Goal: Use online tool/utility: Utilize a website feature to perform a specific function

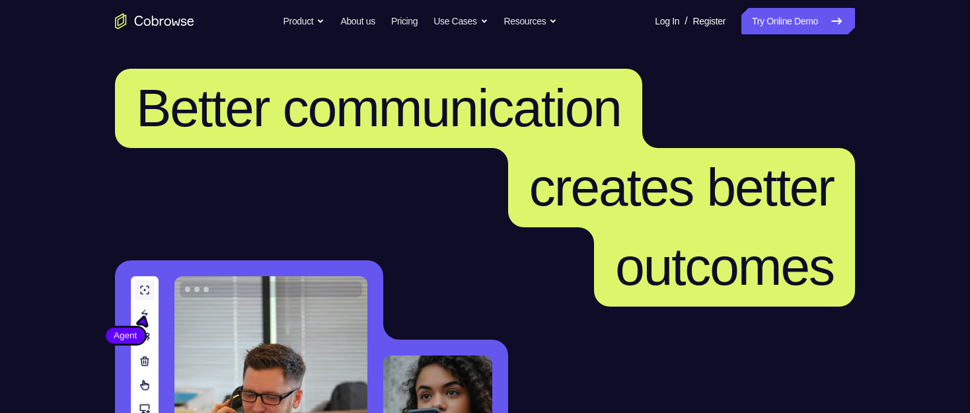
click at [816, 22] on link "Try Online Demo" at bounding box center [799, 21] width 114 height 26
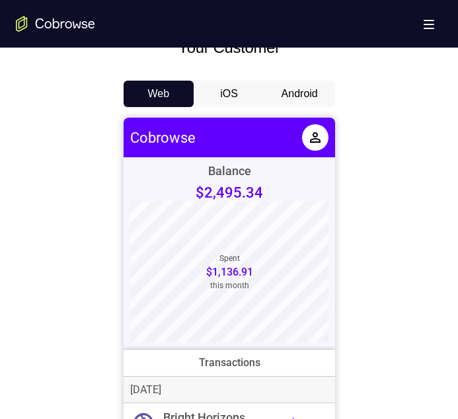
click at [304, 97] on button "Android" at bounding box center [299, 94] width 71 height 26
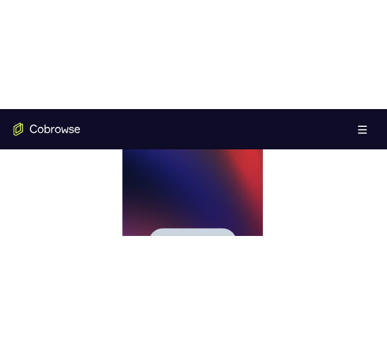
scroll to position [661, 0]
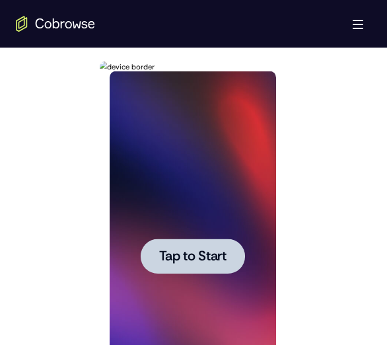
click at [203, 226] on div at bounding box center [192, 256] width 167 height 370
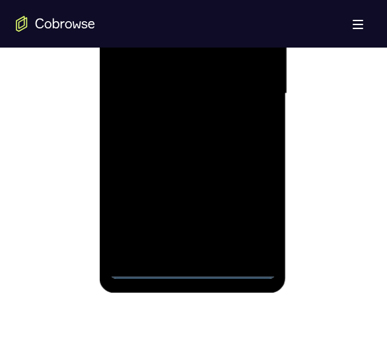
scroll to position [859, 0]
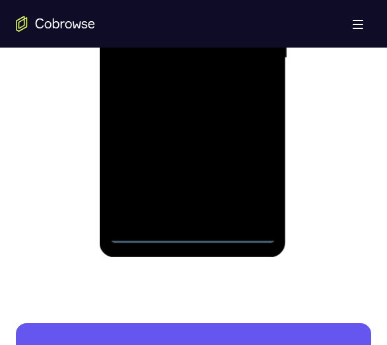
click at [194, 232] on div at bounding box center [192, 58] width 167 height 370
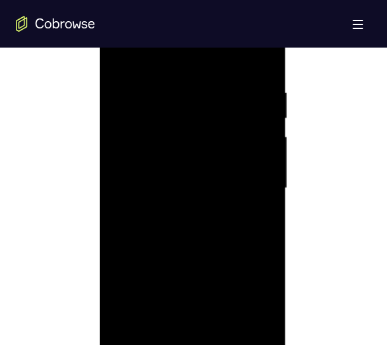
scroll to position [793, 0]
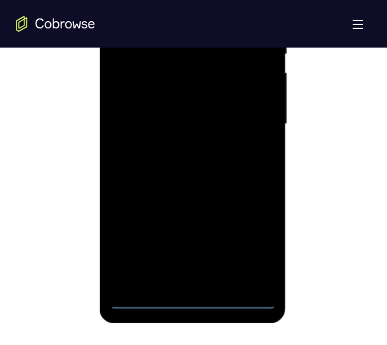
click at [244, 237] on div at bounding box center [192, 124] width 167 height 370
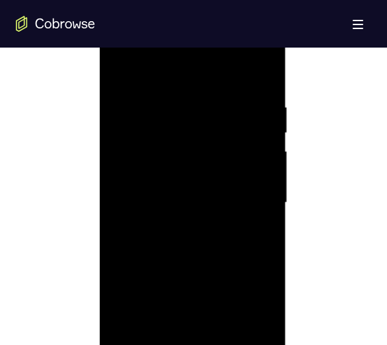
scroll to position [661, 0]
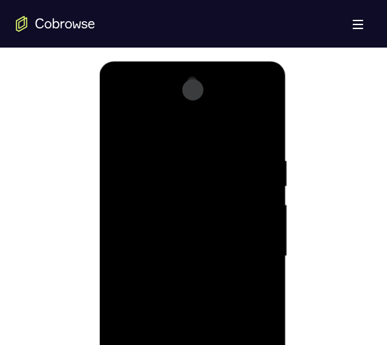
click at [118, 97] on div at bounding box center [192, 256] width 167 height 370
click at [245, 241] on div at bounding box center [192, 256] width 167 height 370
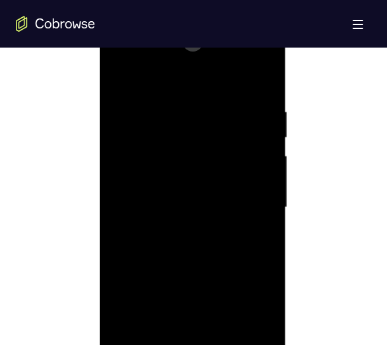
scroll to position [793, 0]
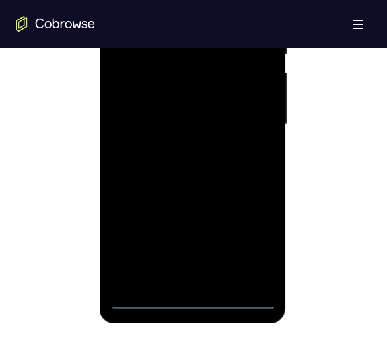
click at [180, 144] on div at bounding box center [192, 124] width 167 height 370
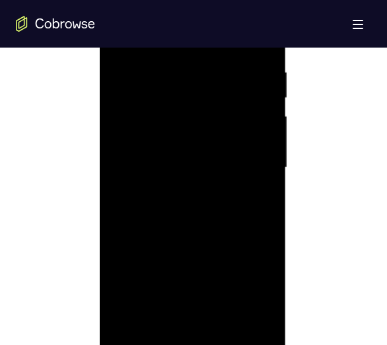
scroll to position [727, 0]
click at [223, 171] on div at bounding box center [192, 190] width 167 height 370
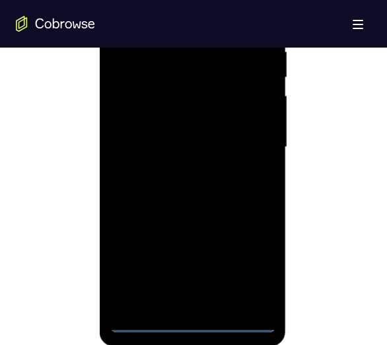
scroll to position [793, 0]
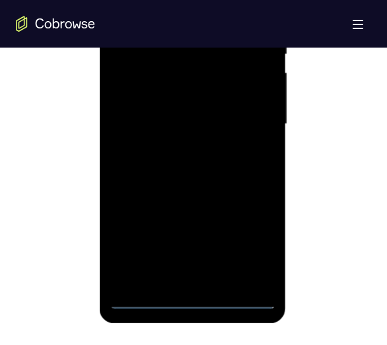
click at [198, 91] on div at bounding box center [192, 124] width 167 height 370
click at [205, 120] on div at bounding box center [192, 124] width 167 height 370
click at [225, 166] on div at bounding box center [192, 124] width 167 height 370
click at [202, 159] on div at bounding box center [192, 124] width 167 height 370
click at [262, 139] on div at bounding box center [192, 124] width 167 height 370
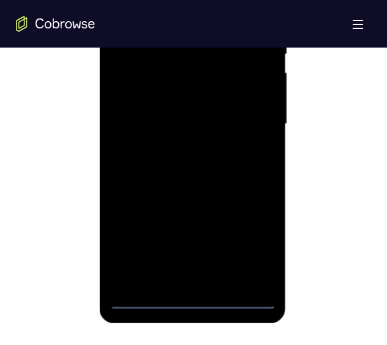
click at [250, 121] on div at bounding box center [192, 124] width 167 height 370
click at [260, 136] on div at bounding box center [192, 124] width 167 height 370
click at [229, 123] on div at bounding box center [192, 124] width 167 height 370
click at [209, 163] on div at bounding box center [192, 124] width 167 height 370
click at [192, 123] on div at bounding box center [192, 124] width 167 height 370
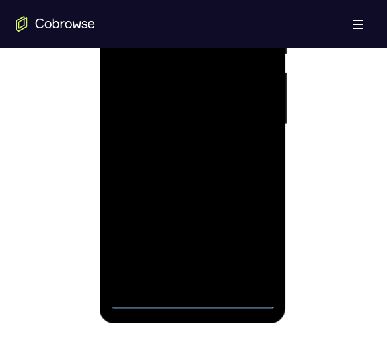
click at [203, 165] on div at bounding box center [192, 124] width 167 height 370
click at [190, 165] on div at bounding box center [192, 124] width 167 height 370
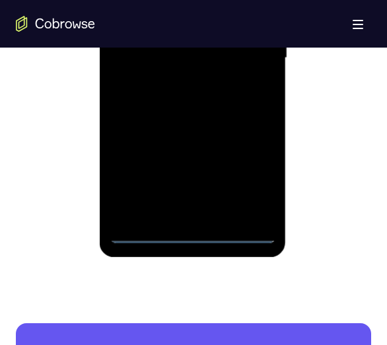
click at [190, 231] on div at bounding box center [192, 58] width 167 height 370
click at [246, 178] on div at bounding box center [192, 58] width 167 height 370
click at [207, 105] on div at bounding box center [192, 58] width 167 height 370
click at [208, 100] on div at bounding box center [192, 58] width 167 height 370
click at [144, 229] on div at bounding box center [192, 58] width 167 height 370
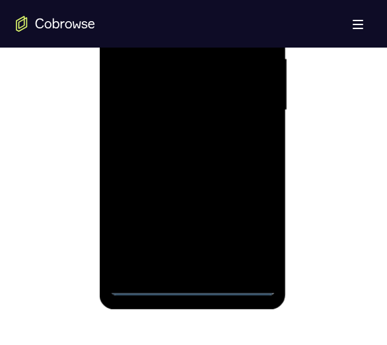
scroll to position [793, 0]
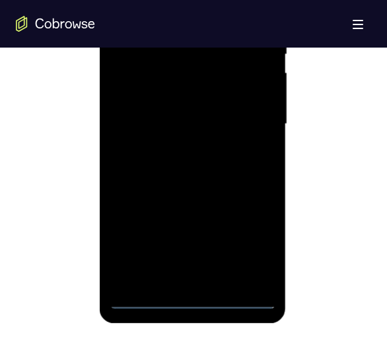
click at [193, 295] on div at bounding box center [192, 124] width 167 height 370
click at [191, 293] on div at bounding box center [192, 124] width 167 height 370
click at [208, 112] on div at bounding box center [192, 124] width 167 height 370
click at [192, 297] on div at bounding box center [192, 124] width 167 height 370
click at [253, 240] on div at bounding box center [192, 124] width 167 height 370
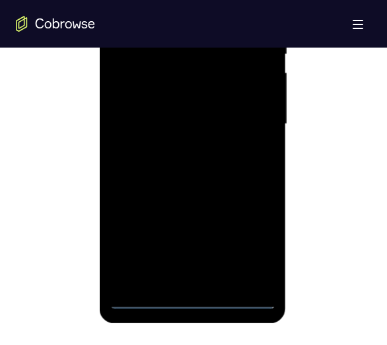
click at [213, 165] on div at bounding box center [192, 124] width 167 height 370
click at [212, 166] on div at bounding box center [192, 124] width 167 height 370
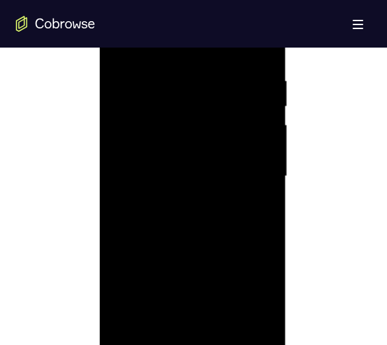
scroll to position [727, 0]
click at [222, 178] on div at bounding box center [192, 190] width 167 height 370
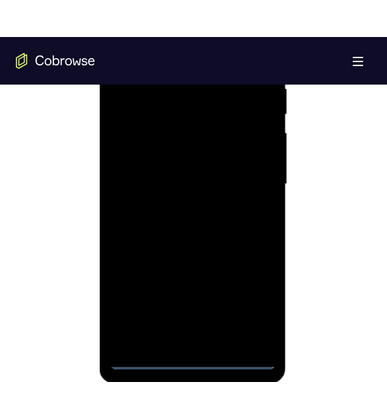
scroll to position [793, 0]
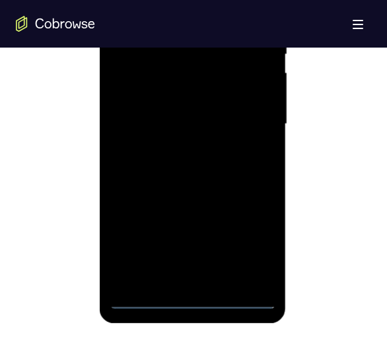
click at [196, 297] on div at bounding box center [192, 124] width 167 height 370
drag, startPoint x: 253, startPoint y: 239, endPoint x: 245, endPoint y: 243, distance: 8.6
click at [253, 239] on div at bounding box center [192, 124] width 167 height 370
click at [218, 169] on div at bounding box center [192, 124] width 167 height 370
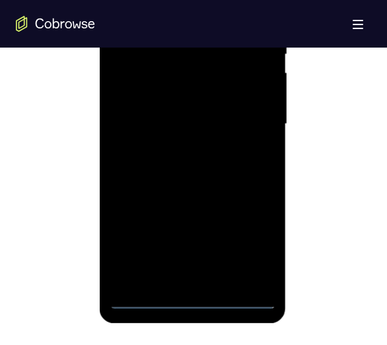
click at [218, 169] on div at bounding box center [192, 124] width 167 height 370
click at [122, 151] on div at bounding box center [192, 124] width 167 height 370
click at [161, 182] on div at bounding box center [192, 124] width 167 height 370
click at [173, 178] on div at bounding box center [192, 124] width 167 height 370
click at [147, 155] on div at bounding box center [192, 124] width 167 height 370
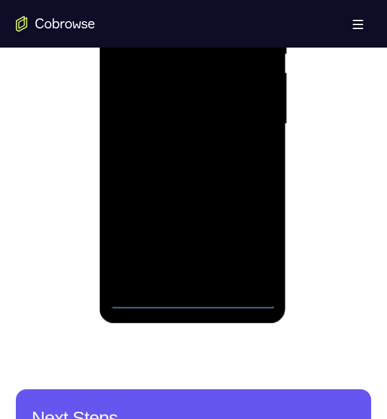
click at [203, 118] on div at bounding box center [192, 124] width 167 height 370
click at [255, 118] on div at bounding box center [192, 124] width 167 height 370
click at [191, 150] on div at bounding box center [192, 124] width 167 height 370
click at [209, 171] on div at bounding box center [192, 124] width 167 height 370
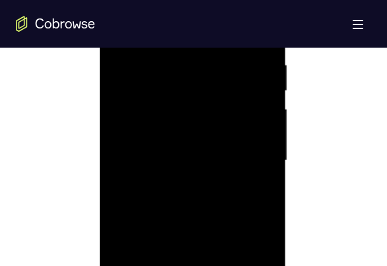
scroll to position [823, 0]
click at [216, 156] on div at bounding box center [192, 94] width 167 height 370
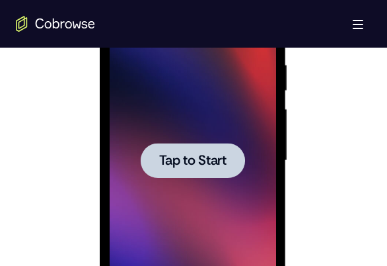
click at [216, 145] on div at bounding box center [192, 160] width 104 height 35
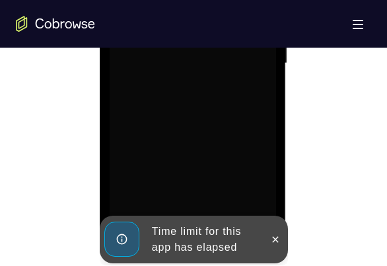
scroll to position [889, 0]
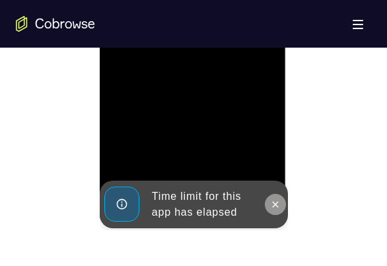
click at [274, 204] on icon at bounding box center [275, 204] width 6 height 6
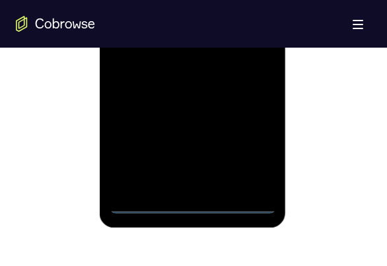
click at [194, 199] on div at bounding box center [192, 28] width 167 height 370
click at [188, 196] on div at bounding box center [192, 28] width 167 height 370
click at [191, 199] on div at bounding box center [192, 28] width 167 height 370
click at [186, 198] on div at bounding box center [192, 28] width 167 height 370
click at [192, 200] on div at bounding box center [192, 28] width 167 height 370
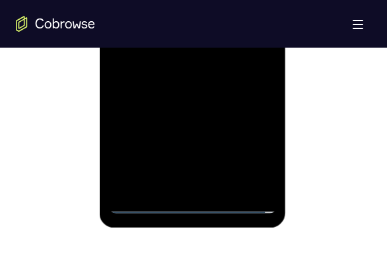
click at [259, 149] on div at bounding box center [192, 28] width 167 height 370
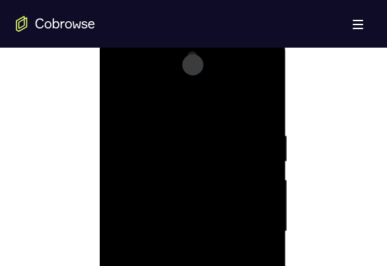
scroll to position [691, 0]
click at [116, 69] on div at bounding box center [192, 227] width 167 height 370
click at [253, 215] on div at bounding box center [192, 227] width 167 height 370
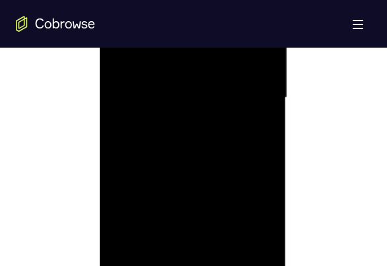
scroll to position [823, 0]
click at [179, 110] on div at bounding box center [192, 94] width 167 height 370
click at [173, 114] on div at bounding box center [192, 94] width 167 height 370
click at [188, 141] on div at bounding box center [192, 161] width 167 height 370
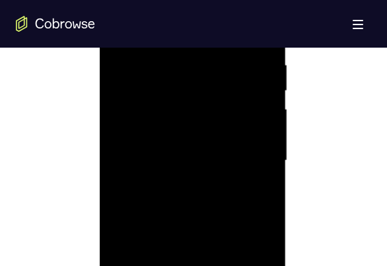
click at [189, 132] on div at bounding box center [192, 161] width 167 height 370
click at [169, 157] on div at bounding box center [192, 161] width 167 height 370
click at [166, 205] on div at bounding box center [192, 161] width 167 height 370
click at [221, 194] on div at bounding box center [192, 161] width 167 height 370
click at [188, 169] on div at bounding box center [192, 161] width 167 height 370
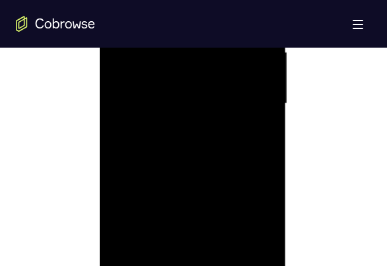
scroll to position [823, 0]
click at [233, 149] on div at bounding box center [192, 94] width 167 height 370
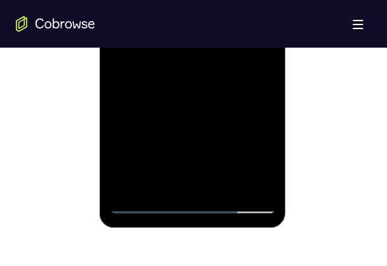
click at [228, 173] on div at bounding box center [192, 28] width 167 height 370
click at [227, 178] on div at bounding box center [192, 28] width 167 height 370
click at [209, 91] on div at bounding box center [192, 28] width 167 height 370
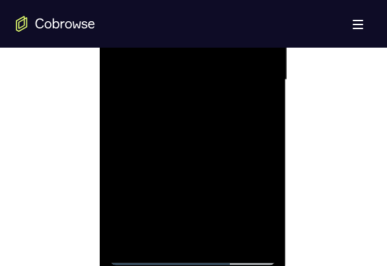
scroll to position [823, 0]
click at [217, 116] on div at bounding box center [192, 94] width 167 height 370
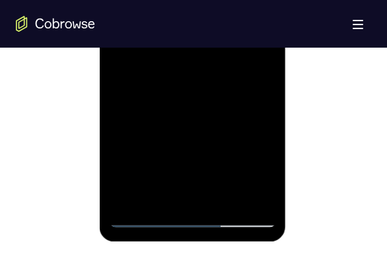
scroll to position [889, 0]
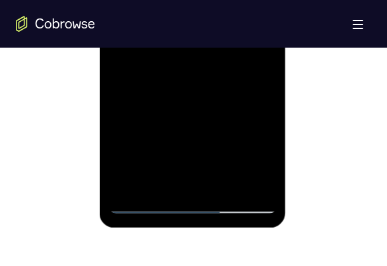
click at [201, 153] on div at bounding box center [192, 28] width 167 height 370
click at [173, 175] on div at bounding box center [192, 28] width 167 height 370
click at [260, 155] on div at bounding box center [192, 28] width 167 height 370
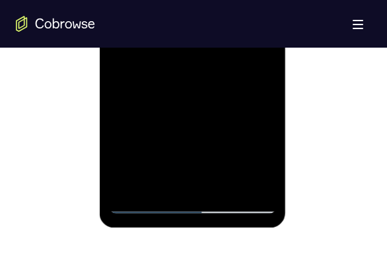
click at [258, 167] on div at bounding box center [192, 28] width 167 height 370
click at [215, 102] on div at bounding box center [192, 28] width 167 height 370
click at [255, 56] on div at bounding box center [192, 28] width 167 height 370
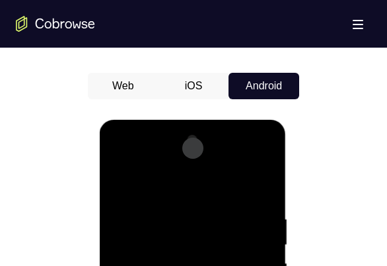
scroll to position [559, 0]
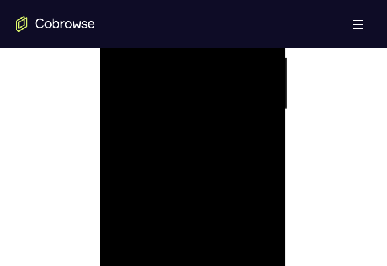
scroll to position [823, 0]
click at [213, 130] on div at bounding box center [192, 94] width 167 height 370
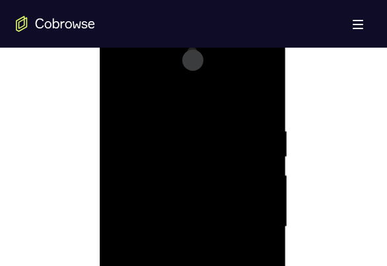
click at [118, 93] on div at bounding box center [192, 227] width 167 height 370
click at [121, 89] on div at bounding box center [192, 227] width 167 height 370
click at [171, 121] on div at bounding box center [192, 227] width 167 height 370
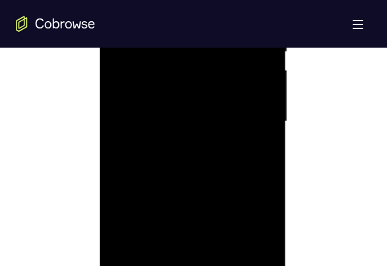
scroll to position [823, 0]
click at [255, 119] on div at bounding box center [192, 94] width 167 height 370
click at [254, 119] on div at bounding box center [192, 161] width 167 height 370
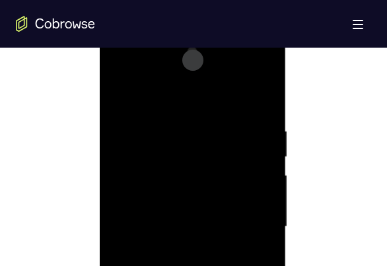
click at [257, 93] on div at bounding box center [192, 227] width 167 height 370
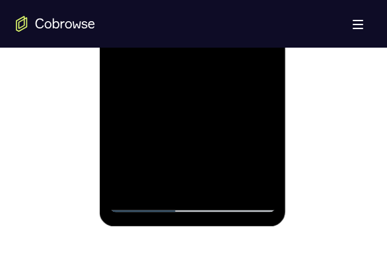
scroll to position [955, 0]
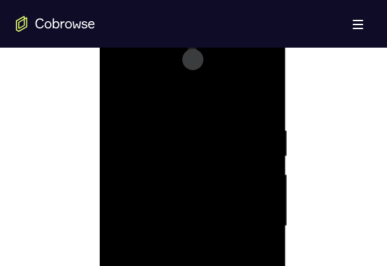
scroll to position [691, 0]
click at [202, 108] on div at bounding box center [192, 227] width 167 height 370
click at [194, 220] on div at bounding box center [192, 227] width 167 height 370
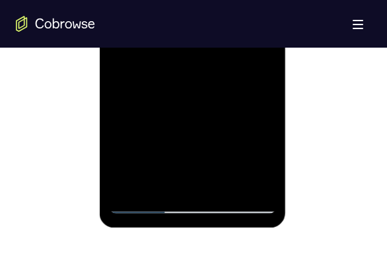
click at [177, 180] on div at bounding box center [192, 28] width 167 height 370
click at [266, 157] on div at bounding box center [192, 28] width 167 height 370
click at [197, 79] on div at bounding box center [192, 28] width 167 height 370
click at [266, 150] on div at bounding box center [192, 28] width 167 height 370
click at [254, 59] on div at bounding box center [192, 28] width 167 height 370
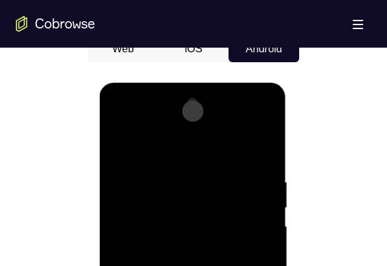
scroll to position [625, 0]
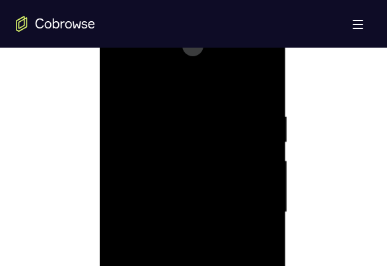
scroll to position [691, 0]
click at [123, 90] on div at bounding box center [192, 227] width 167 height 370
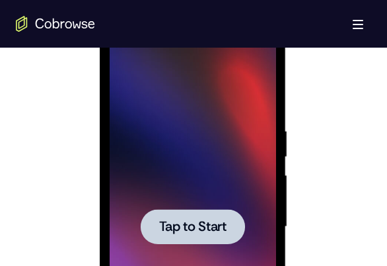
click at [206, 190] on div at bounding box center [192, 227] width 167 height 370
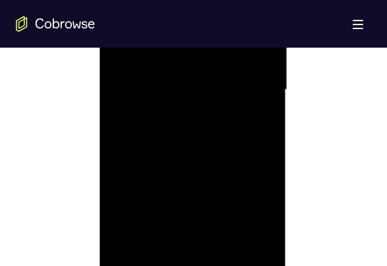
scroll to position [889, 0]
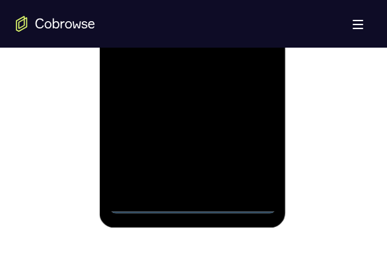
click at [194, 200] on div at bounding box center [192, 28] width 167 height 370
click at [247, 145] on div at bounding box center [192, 28] width 167 height 370
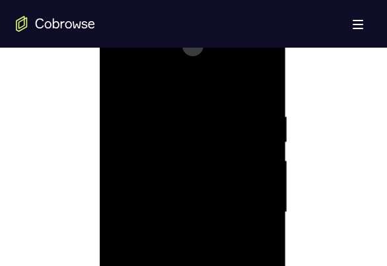
scroll to position [691, 0]
click at [126, 68] on div at bounding box center [192, 227] width 167 height 370
click at [250, 218] on div at bounding box center [192, 227] width 167 height 370
click at [171, 180] on div at bounding box center [192, 161] width 167 height 370
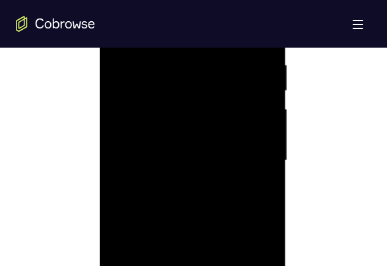
click at [171, 141] on div at bounding box center [192, 161] width 167 height 370
click at [214, 134] on div at bounding box center [192, 161] width 167 height 370
click at [168, 154] on div at bounding box center [192, 161] width 167 height 370
click at [217, 202] on div at bounding box center [192, 161] width 167 height 370
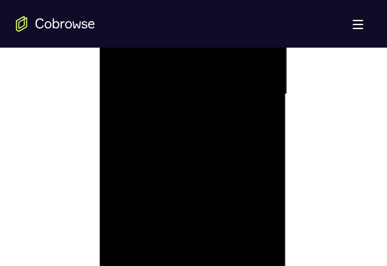
click at [220, 153] on div at bounding box center [192, 94] width 167 height 370
click at [227, 245] on div at bounding box center [192, 94] width 167 height 370
click at [192, 159] on div at bounding box center [192, 94] width 167 height 370
click at [178, 132] on div at bounding box center [192, 94] width 167 height 370
click at [165, 243] on div at bounding box center [192, 94] width 167 height 370
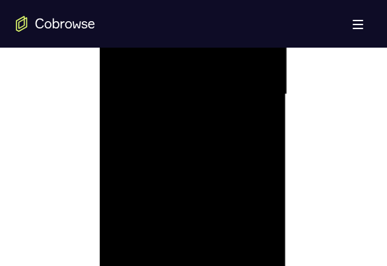
click at [253, 124] on div at bounding box center [192, 94] width 167 height 370
click at [250, 125] on div at bounding box center [192, 94] width 167 height 370
click at [114, 91] on div at bounding box center [192, 227] width 167 height 370
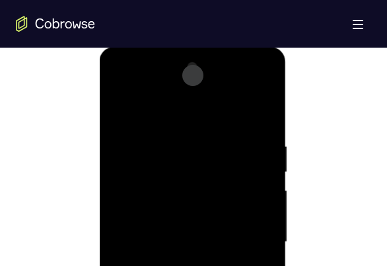
scroll to position [625, 0]
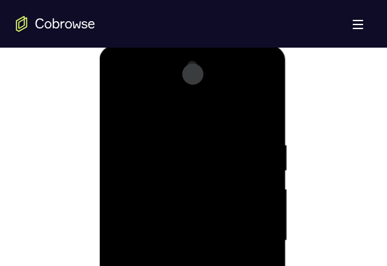
scroll to position [691, 0]
click at [175, 126] on div at bounding box center [192, 227] width 167 height 370
click at [178, 122] on div at bounding box center [192, 227] width 167 height 370
